Goal: Information Seeking & Learning: Learn about a topic

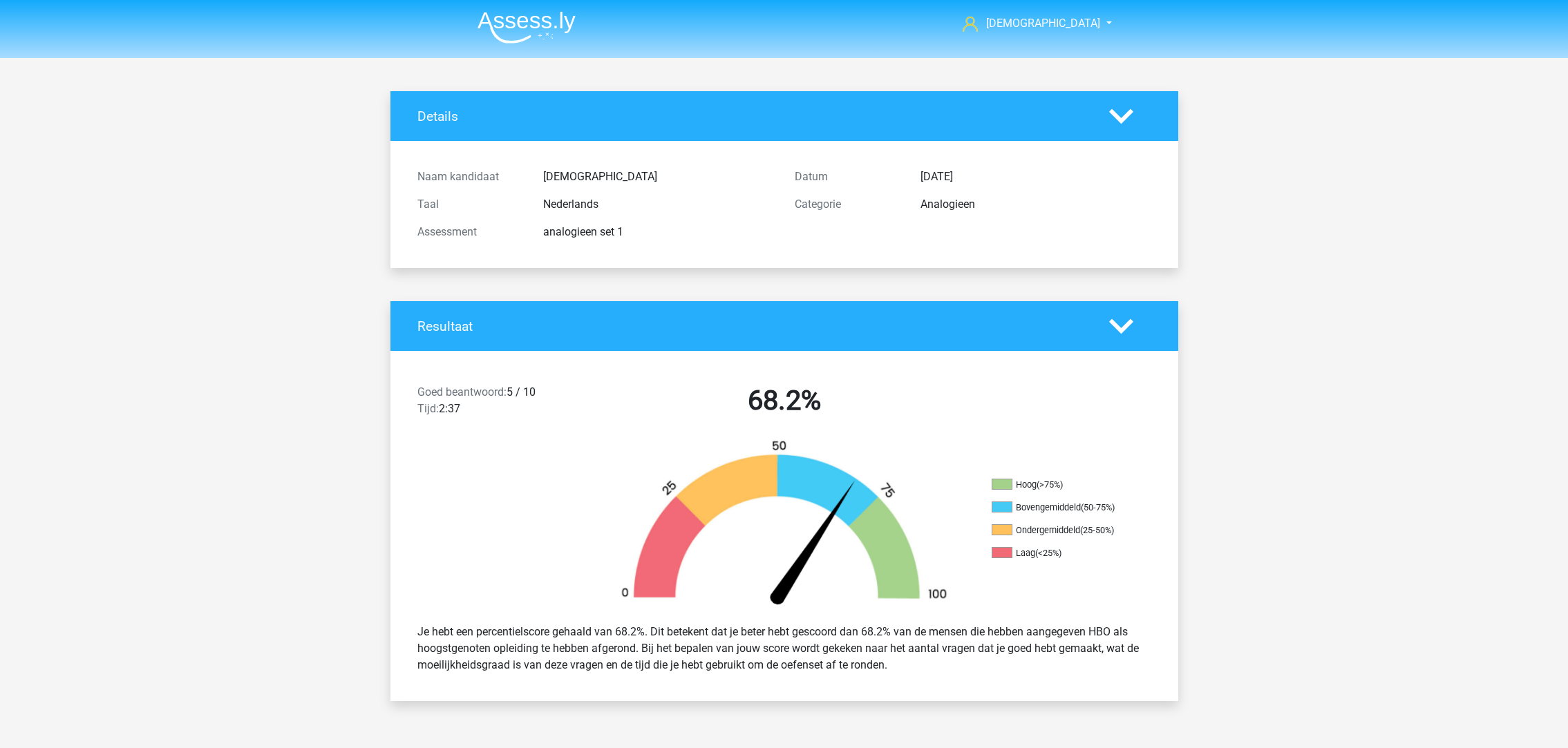
scroll to position [1763, 0]
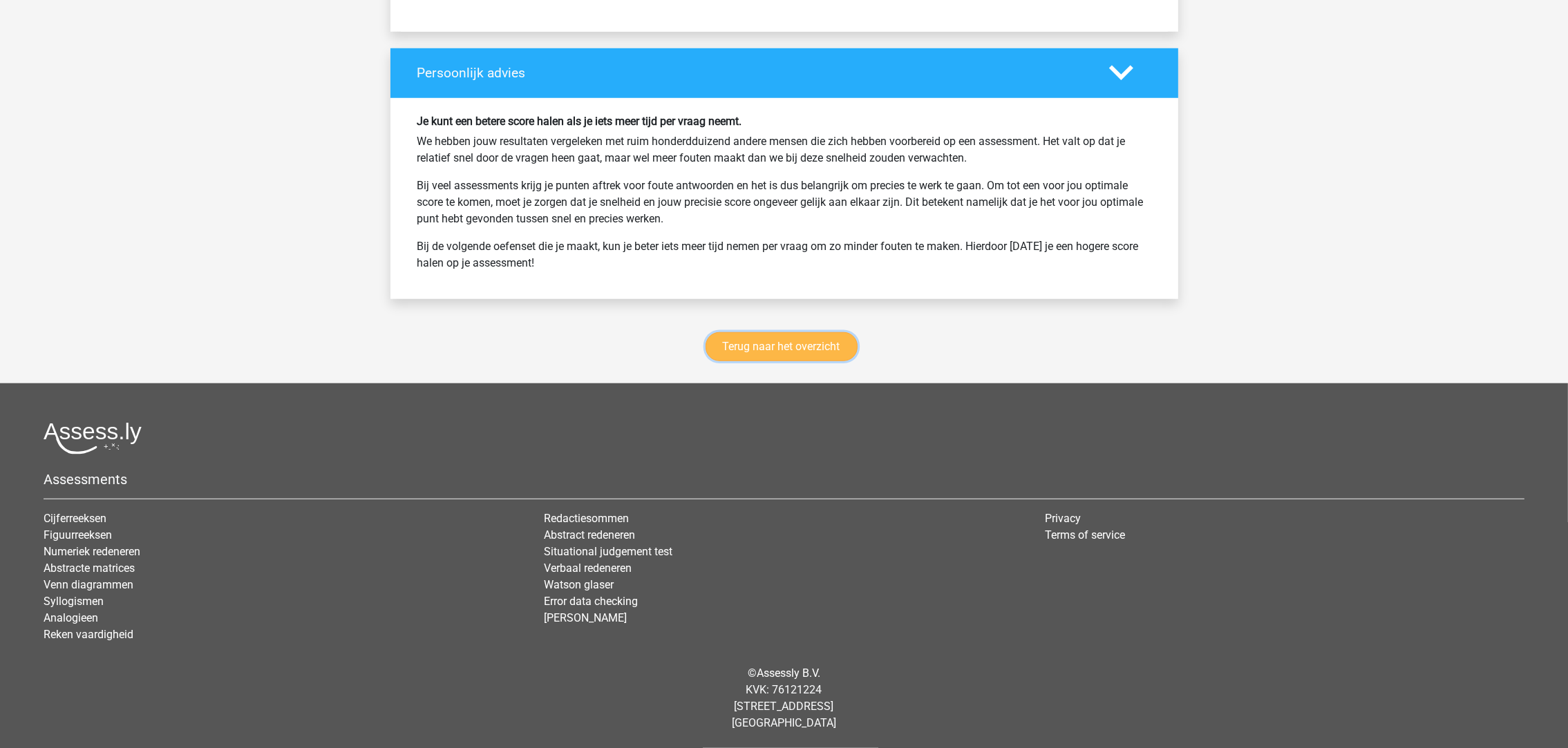
click at [763, 348] on link "Terug naar het overzicht" at bounding box center [781, 346] width 152 height 29
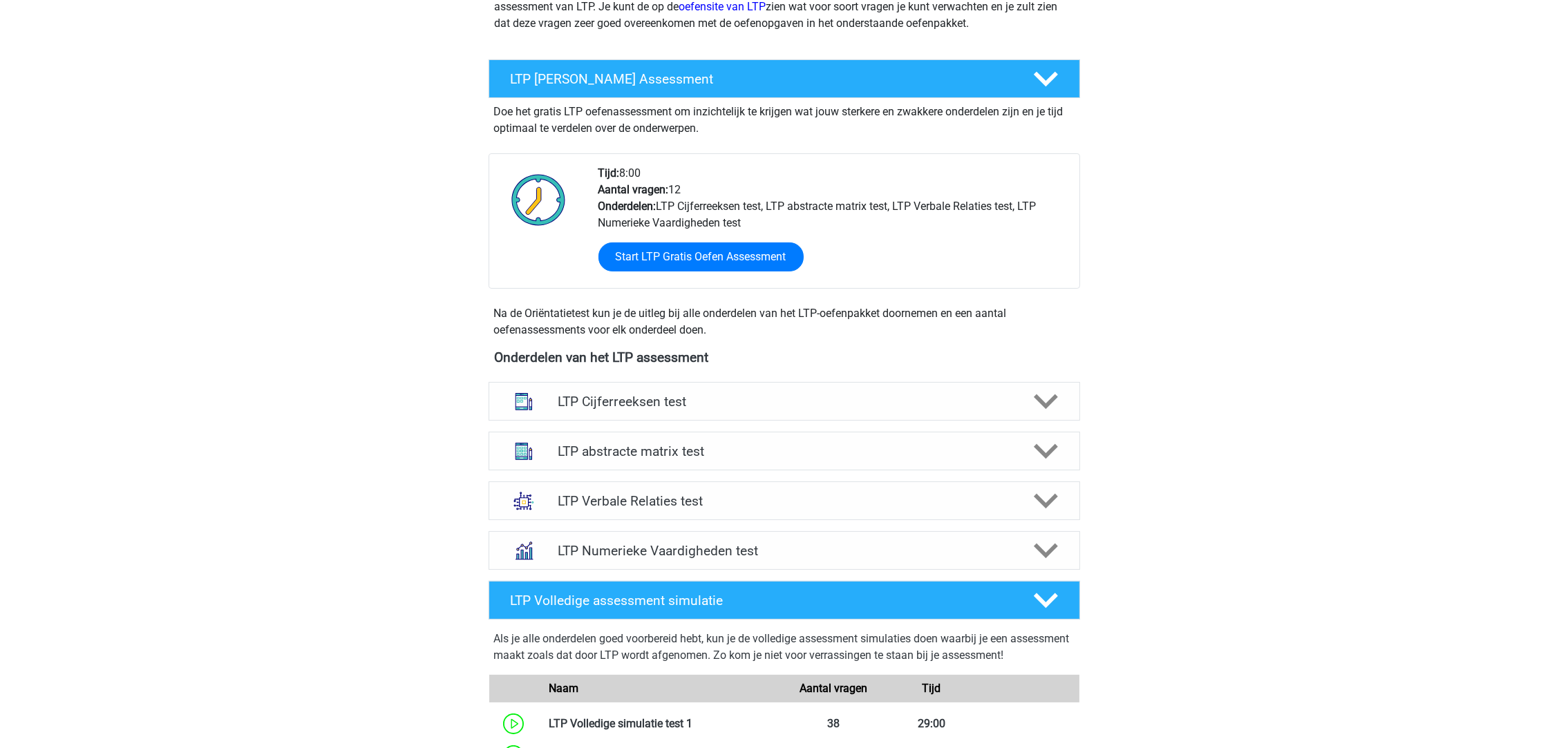
scroll to position [310, 0]
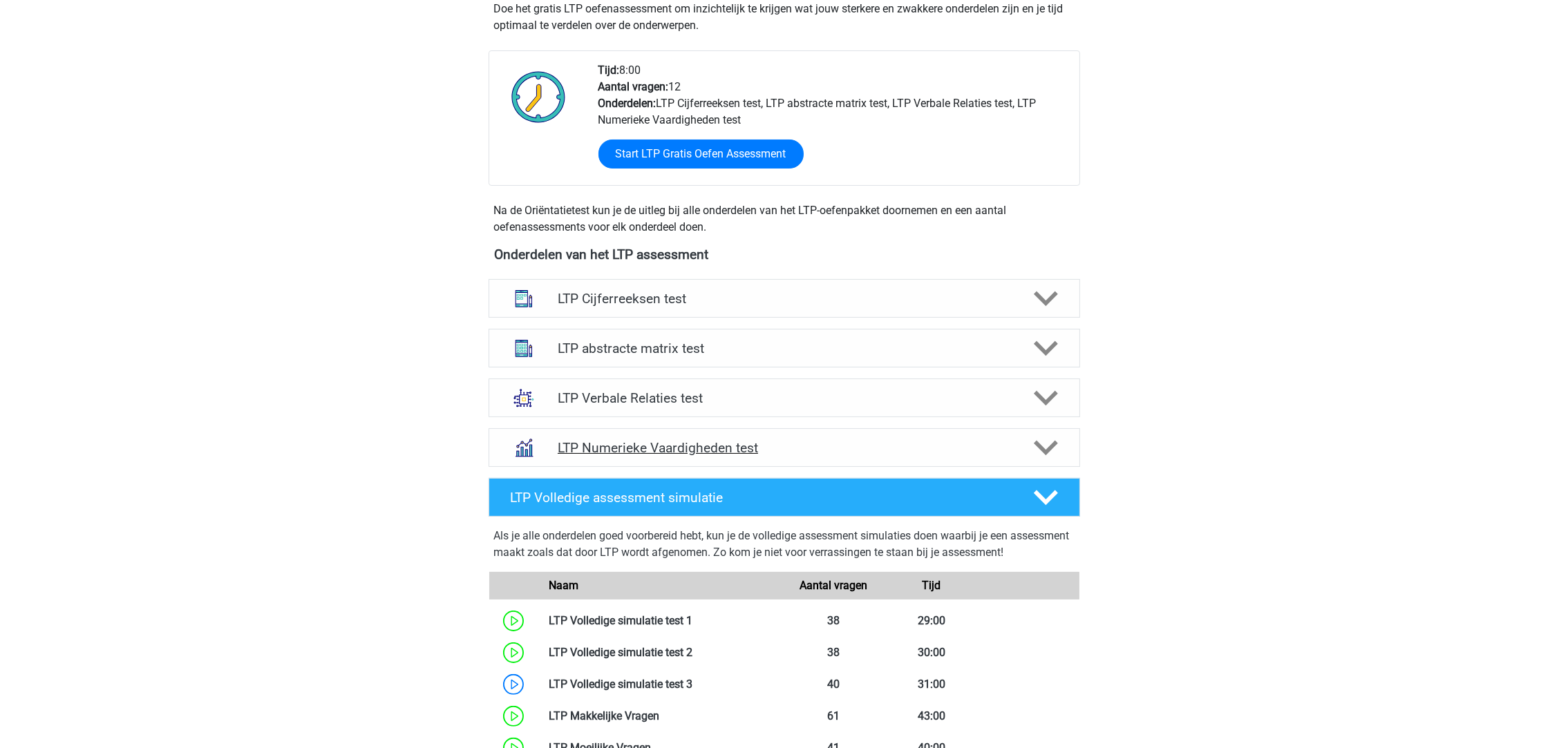
click at [715, 444] on h4 "LTP Numerieke Vaardigheden test" at bounding box center [783, 448] width 452 height 16
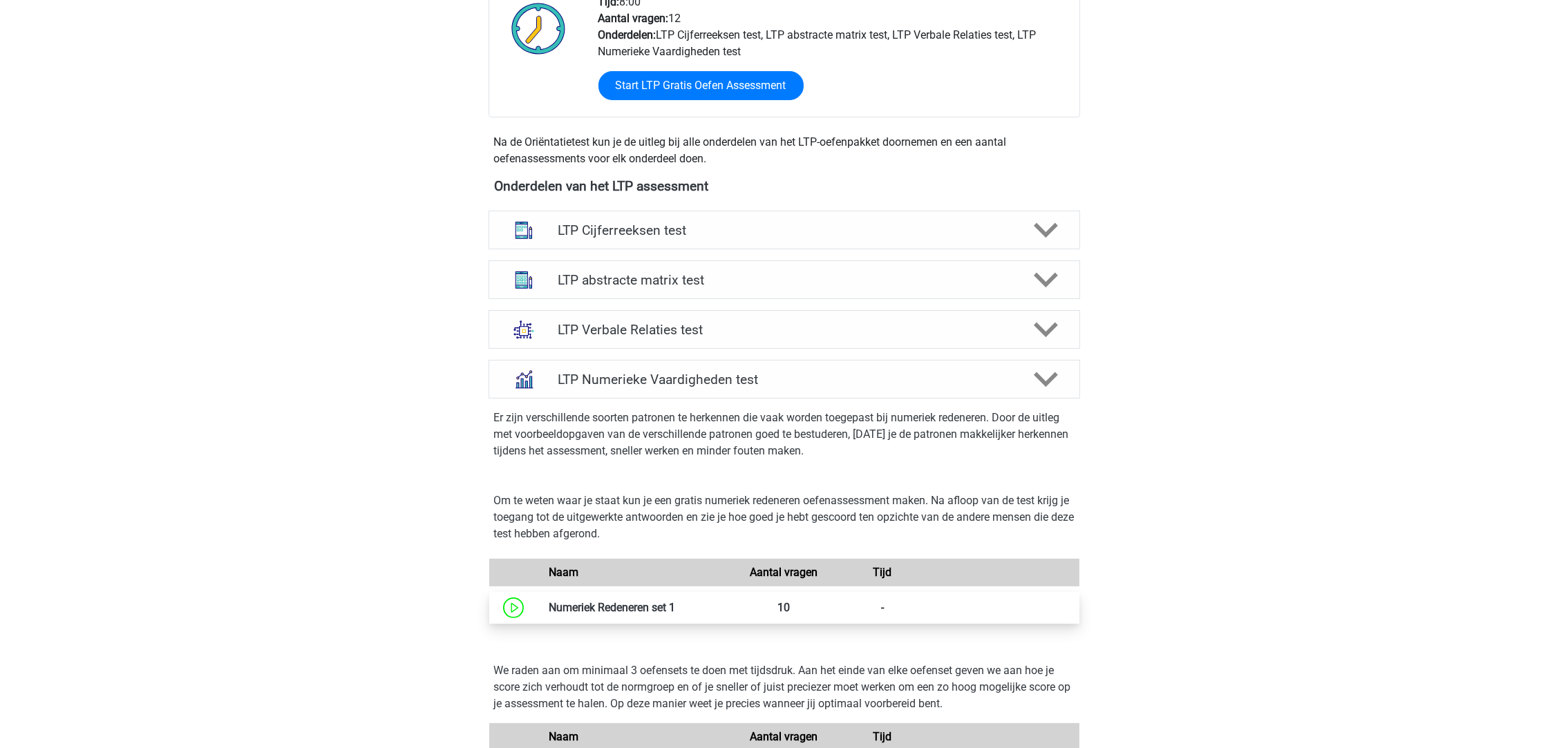
scroll to position [414, 0]
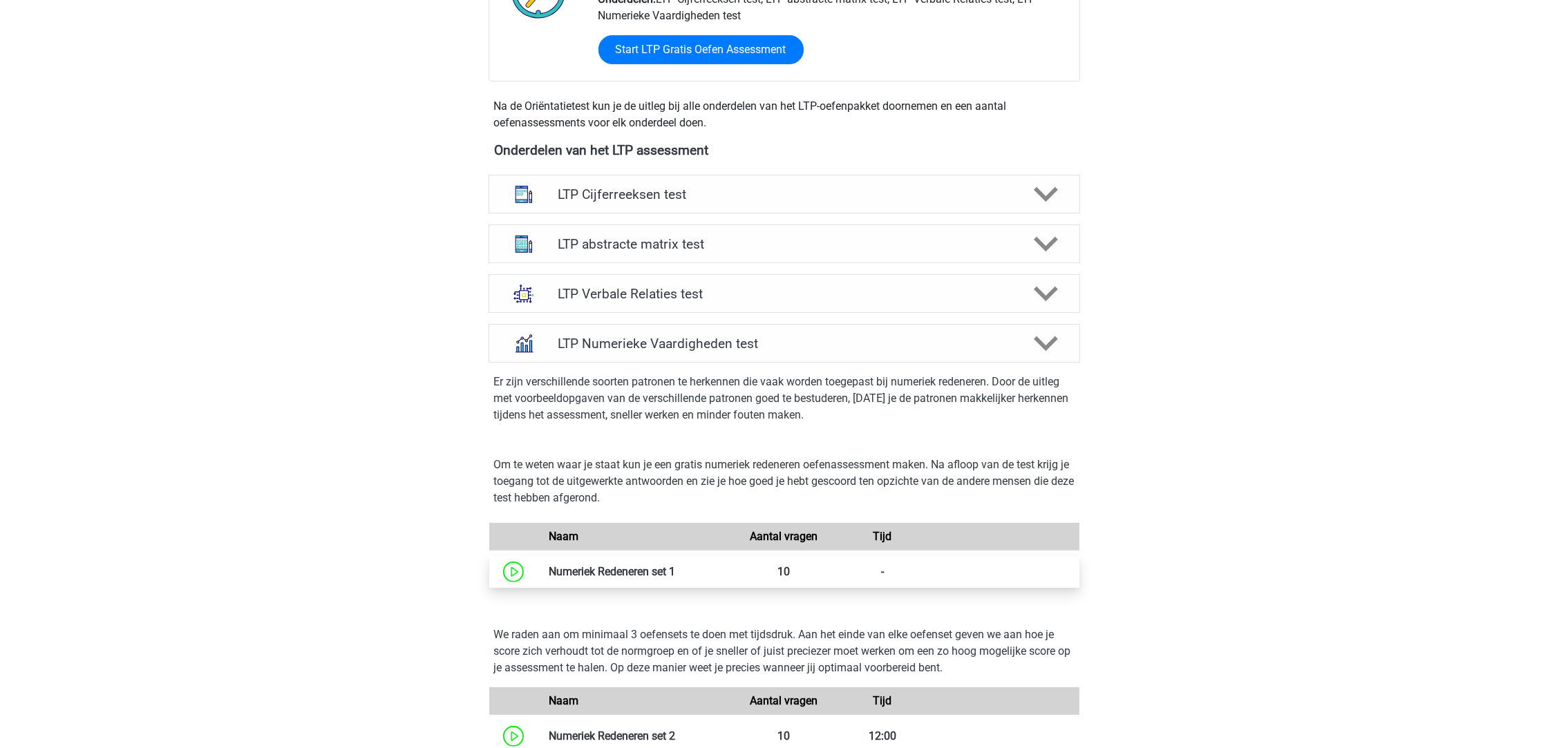
click at [675, 565] on link at bounding box center [675, 572] width 0 height 13
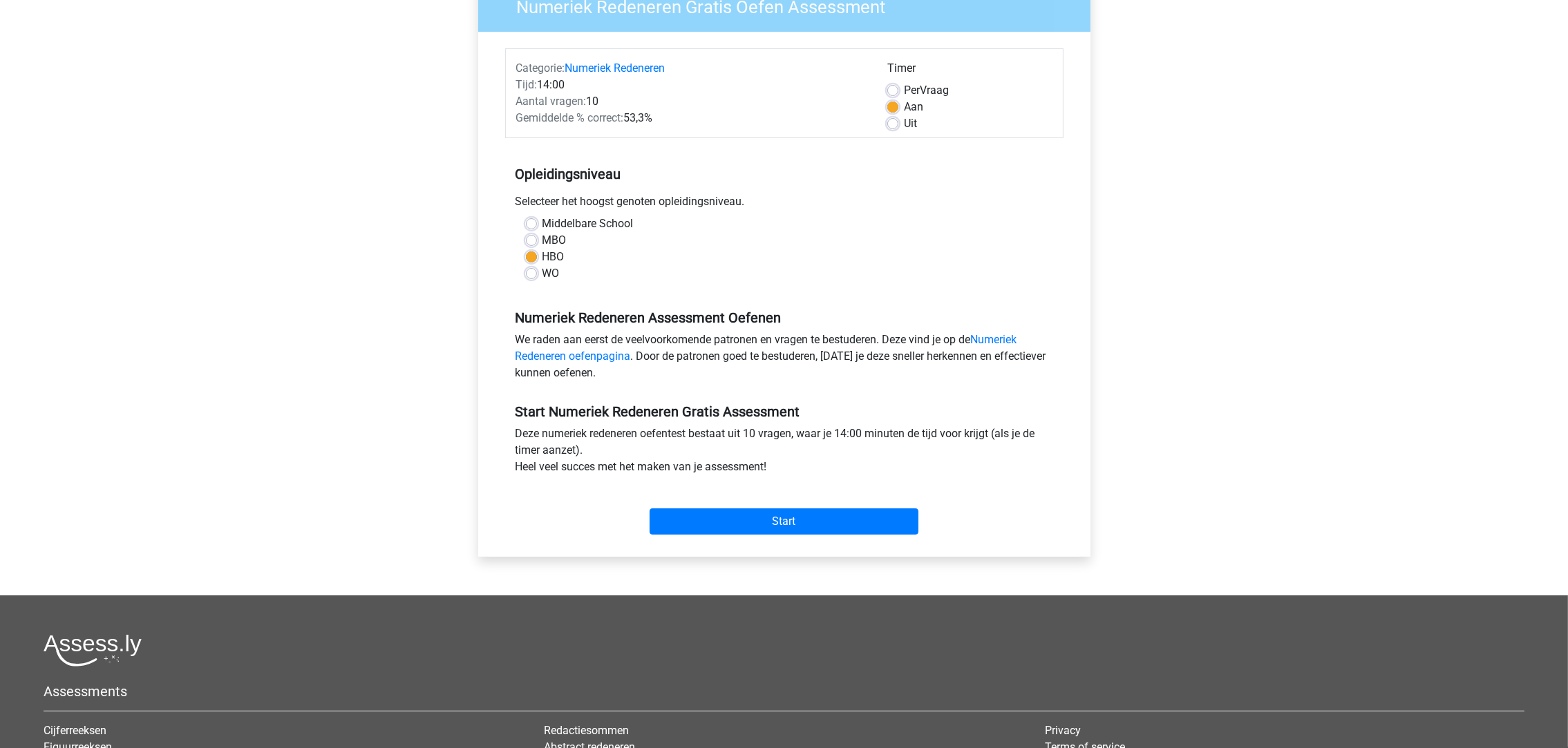
scroll to position [207, 0]
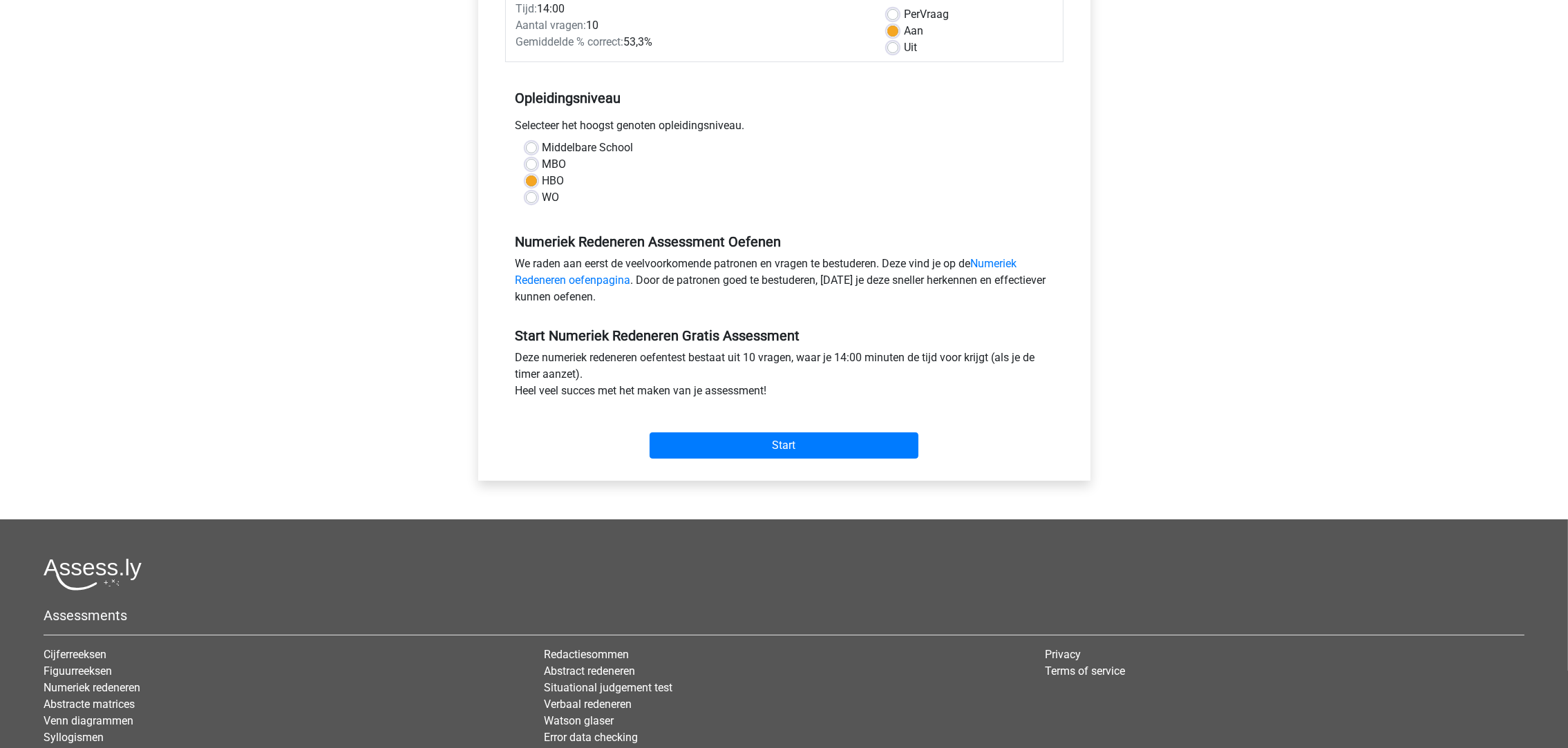
click at [905, 53] on label "Uit" at bounding box center [911, 47] width 13 height 16
click at [899, 53] on input "Uit" at bounding box center [893, 46] width 11 height 14
radio input "true"
click at [877, 452] on input "Start" at bounding box center [784, 445] width 269 height 26
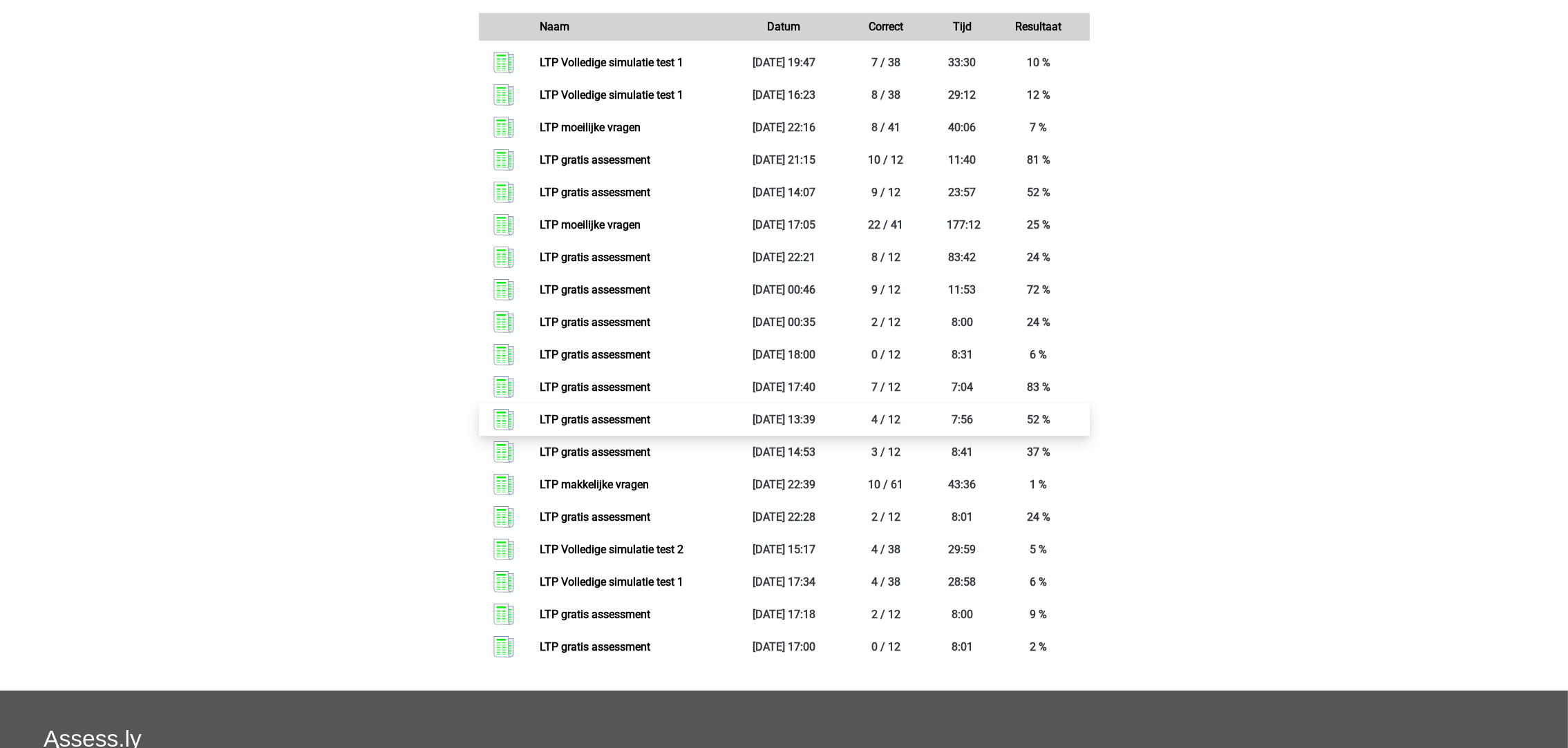
scroll to position [1347, 0]
